Goal: Check status: Check status

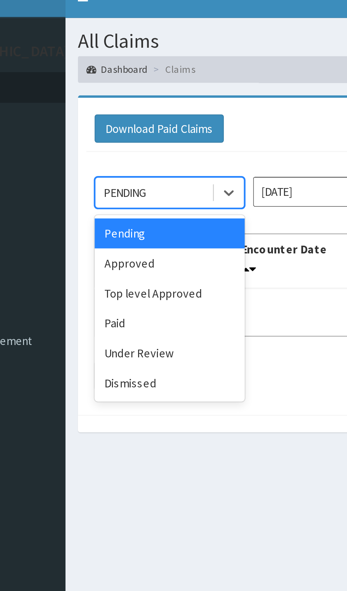
click at [117, 123] on div "Approved" at bounding box center [126, 122] width 64 height 13
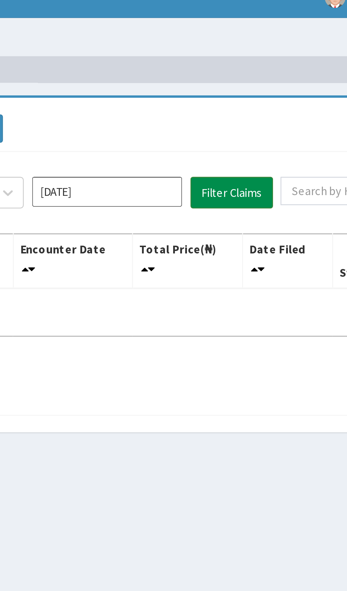
click at [242, 92] on button "Filter Claims" at bounding box center [245, 91] width 35 height 13
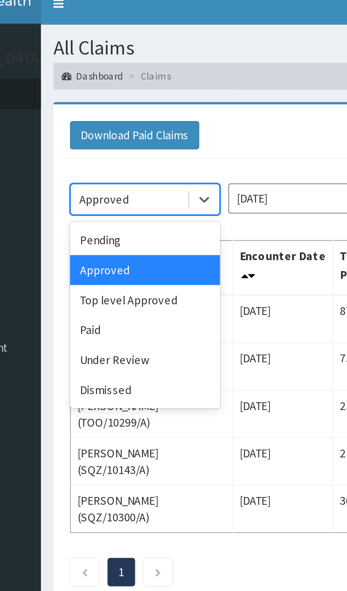
click at [130, 162] on div "Under Review" at bounding box center [126, 160] width 64 height 13
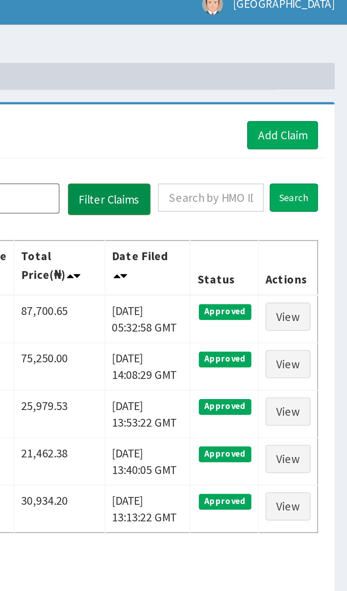
click at [253, 94] on button "Filter Claims" at bounding box center [245, 91] width 35 height 13
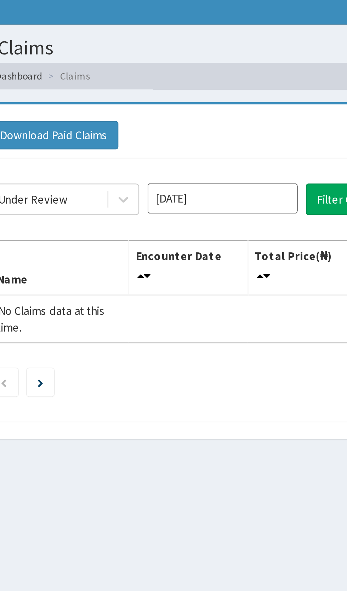
click at [207, 93] on input "[DATE]" at bounding box center [193, 91] width 64 height 13
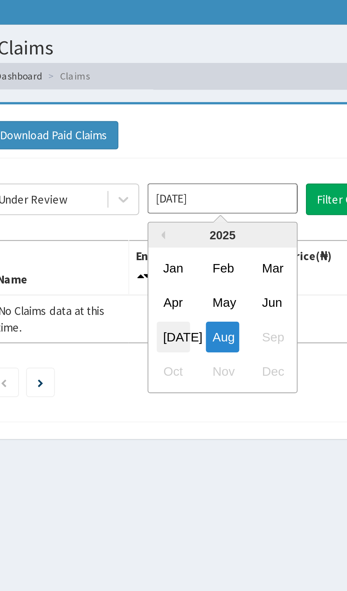
click at [171, 149] on div "[DATE]" at bounding box center [172, 150] width 14 height 13
type input "[DATE]"
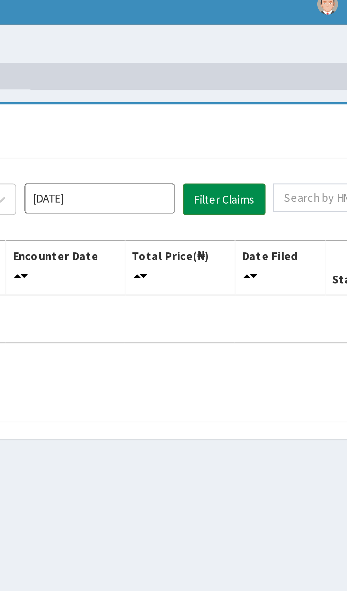
click at [246, 95] on button "Filter Claims" at bounding box center [245, 91] width 35 height 13
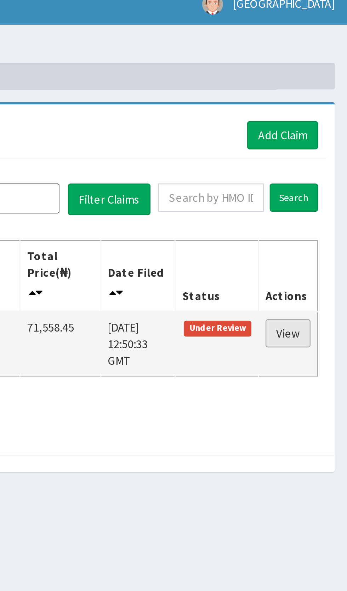
click at [322, 143] on link "View" at bounding box center [321, 149] width 19 height 12
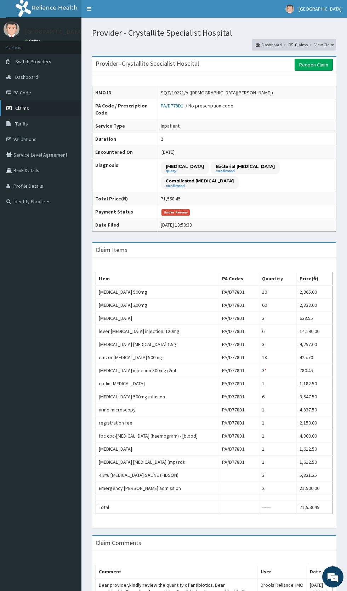
click at [32, 115] on link "Claims" at bounding box center [40, 108] width 81 height 16
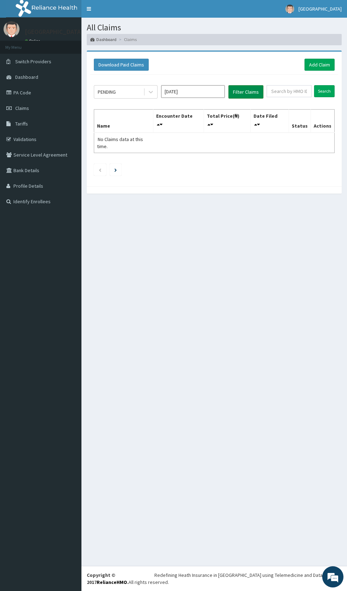
click at [251, 88] on button "Filter Claims" at bounding box center [245, 91] width 35 height 13
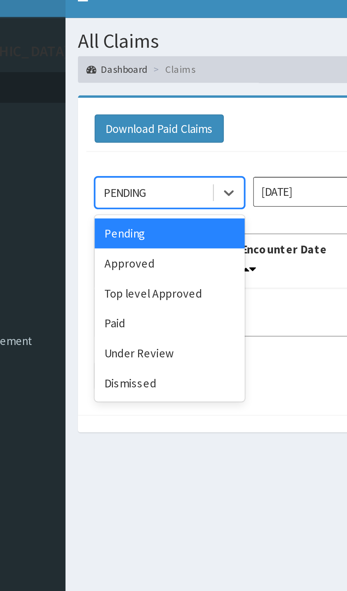
click at [127, 122] on div "Approved" at bounding box center [126, 122] width 64 height 13
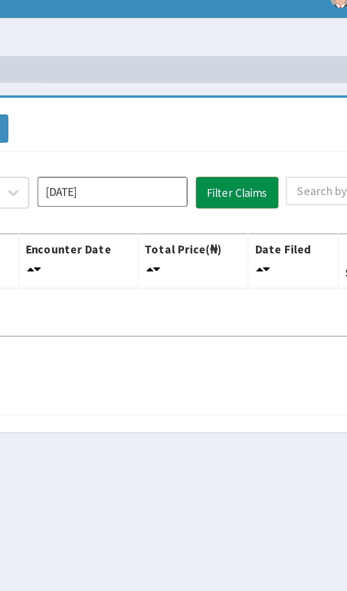
click at [247, 94] on button "Filter Claims" at bounding box center [245, 91] width 35 height 13
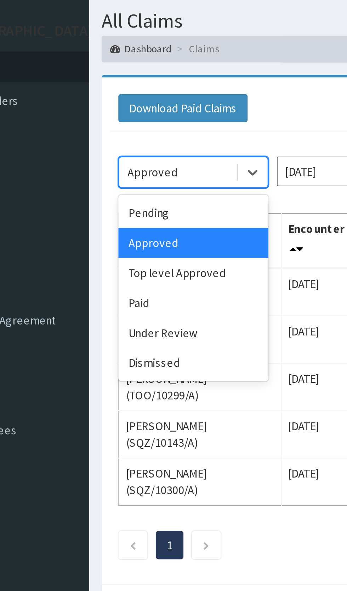
click at [121, 159] on div "Under Review" at bounding box center [126, 160] width 64 height 13
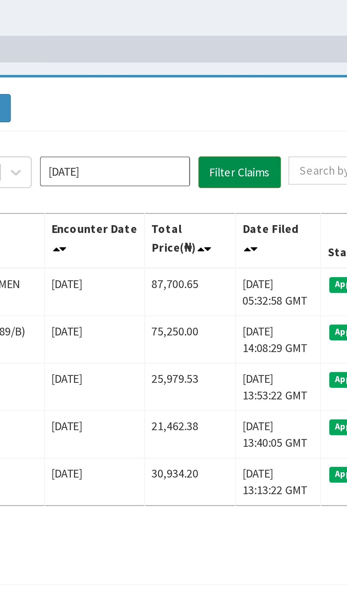
click at [251, 94] on button "Filter Claims" at bounding box center [245, 91] width 35 height 13
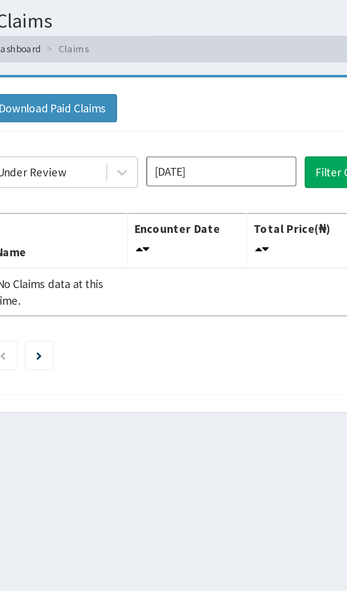
click at [198, 89] on input "[DATE]" at bounding box center [193, 91] width 64 height 13
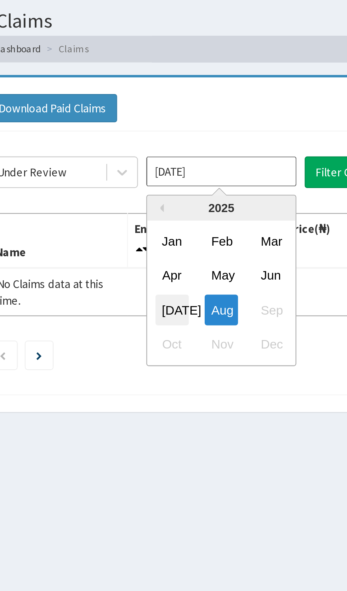
click at [173, 147] on div "[DATE]" at bounding box center [172, 150] width 14 height 13
type input "[DATE]"
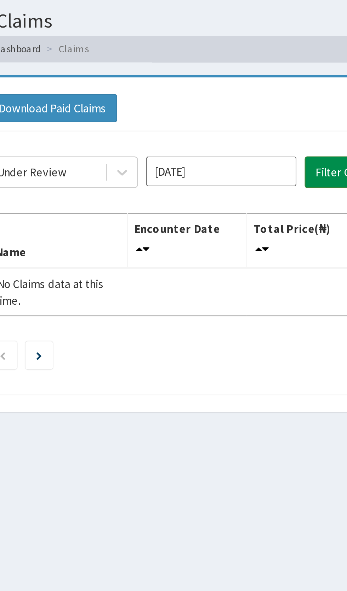
click at [238, 91] on button "Filter Claims" at bounding box center [245, 91] width 35 height 13
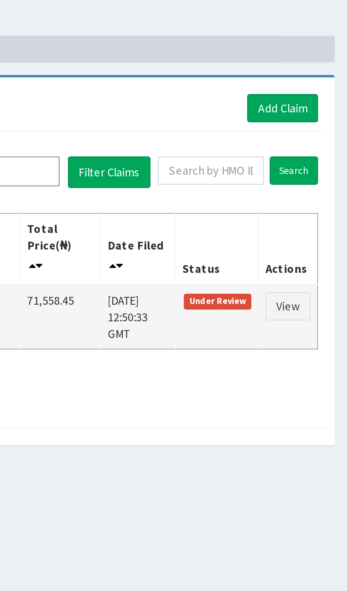
click at [290, 144] on span "Under Review" at bounding box center [291, 147] width 29 height 6
click at [319, 143] on link "View" at bounding box center [321, 149] width 19 height 12
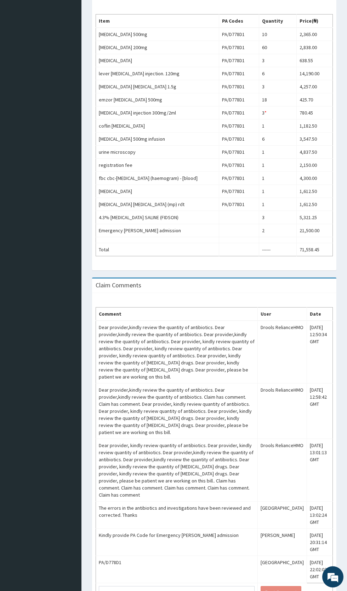
scroll to position [267, 0]
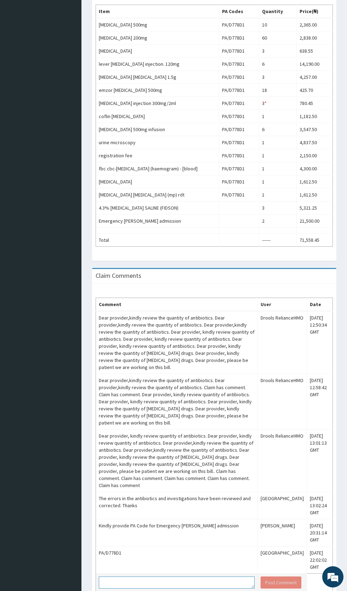
click at [148, 588] on textarea at bounding box center [177, 583] width 156 height 12
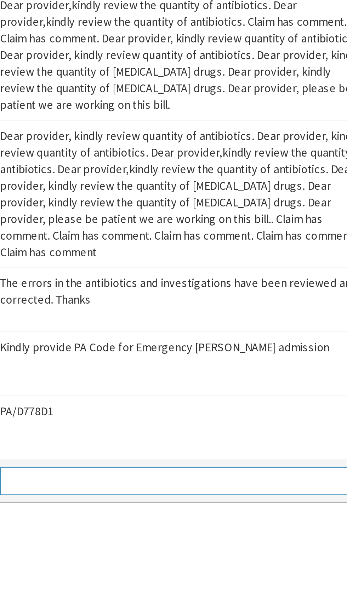
scroll to position [312, 0]
